Goal: Book appointment/travel/reservation

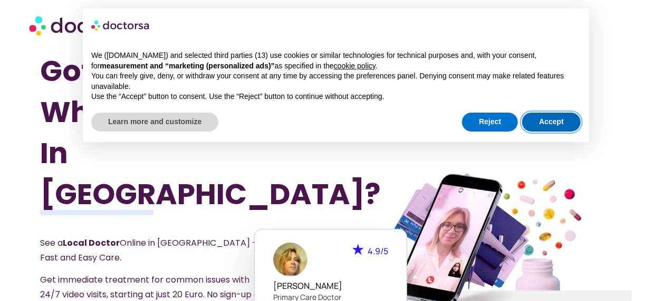
click at [550, 127] on button "Accept" at bounding box center [551, 122] width 59 height 19
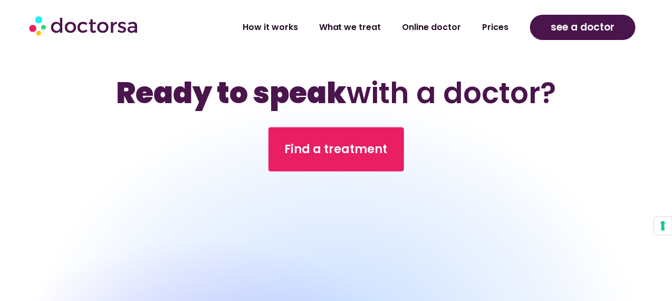
scroll to position [3034, 0]
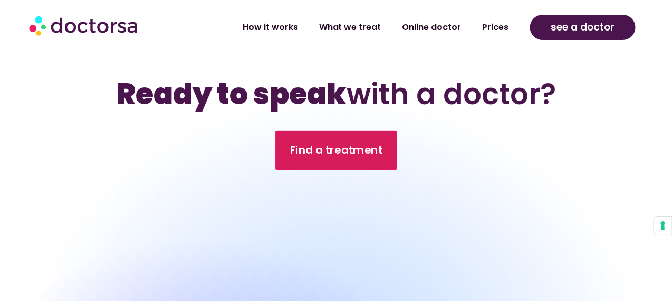
click at [337, 143] on span "Find a treatment" at bounding box center [335, 150] width 93 height 15
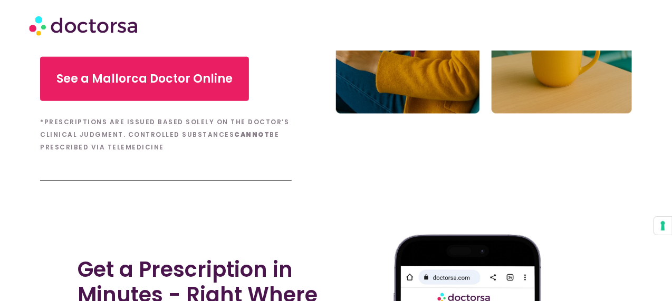
scroll to position [352, 0]
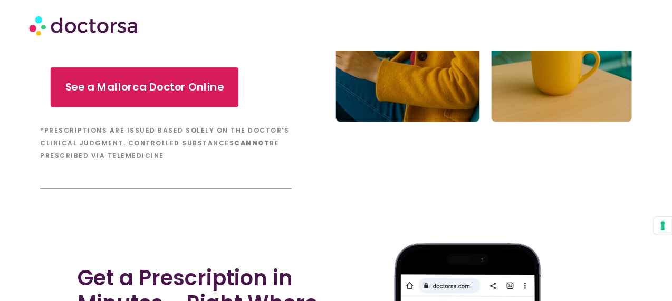
click at [212, 90] on span "See a Mallorca Doctor Online" at bounding box center [144, 87] width 159 height 15
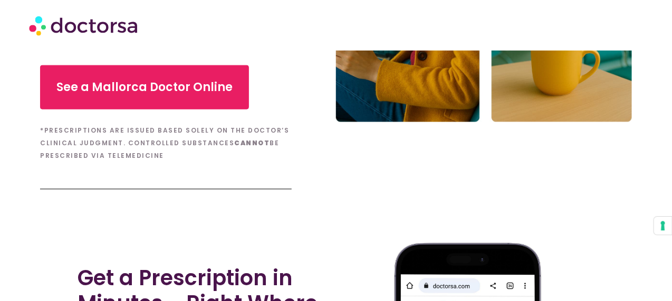
scroll to position [351, 0]
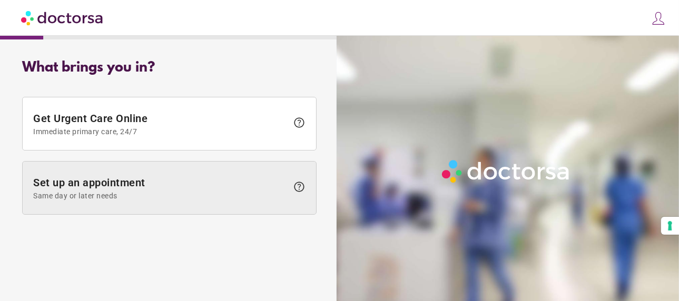
click at [304, 187] on span "help" at bounding box center [299, 187] width 13 height 13
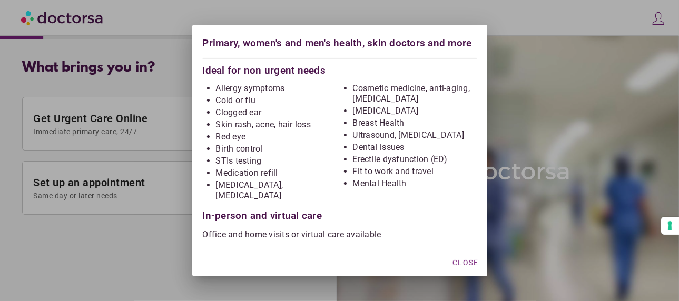
click at [152, 256] on div at bounding box center [339, 150] width 679 height 301
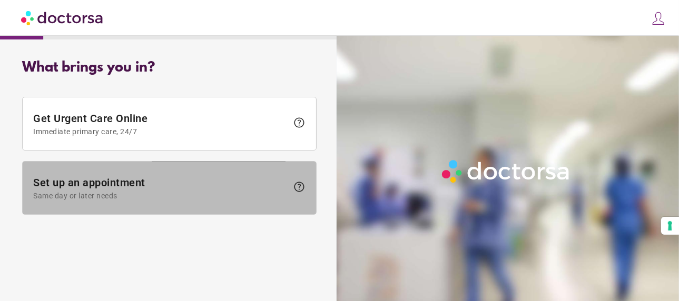
click at [127, 192] on span "Same day or later needs" at bounding box center [160, 196] width 255 height 8
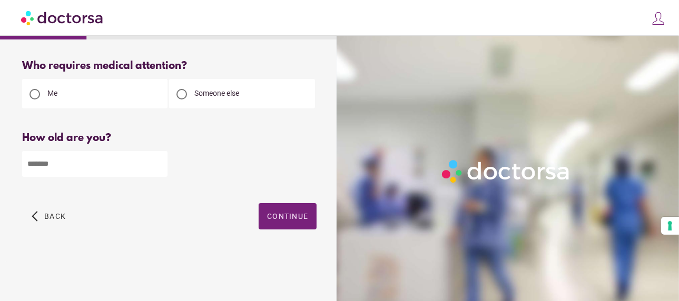
click at [91, 165] on input "number" at bounding box center [94, 164] width 145 height 26
type input "**"
click at [280, 221] on span "Continue" at bounding box center [287, 216] width 41 height 8
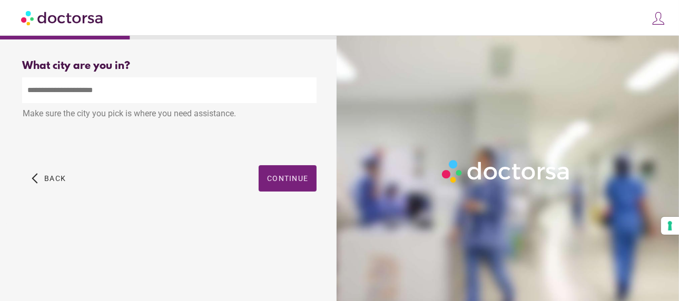
click at [119, 91] on input "text" at bounding box center [169, 90] width 295 height 26
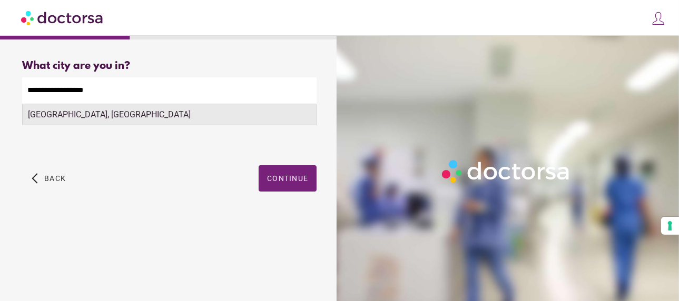
click at [120, 118] on div "Sant Elm, Spain" at bounding box center [170, 114] width 294 height 21
type input "**********"
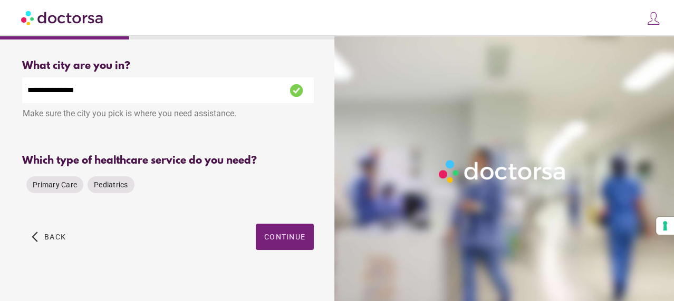
scroll to position [8, 0]
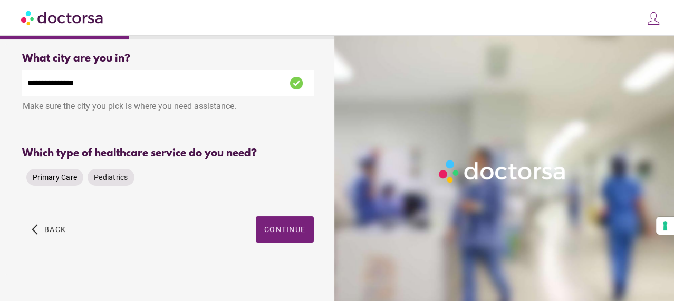
click at [57, 182] on span "Primary Care" at bounding box center [55, 177] width 44 height 8
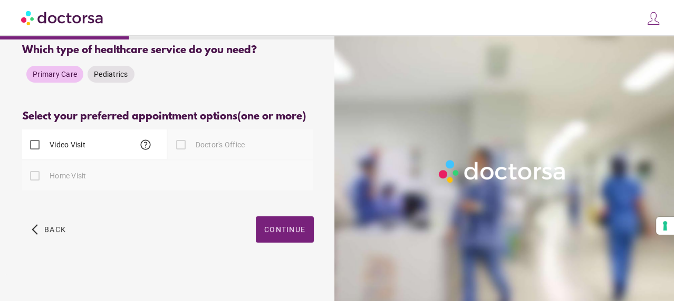
scroll to position [112, 0]
